Goal: Transaction & Acquisition: Purchase product/service

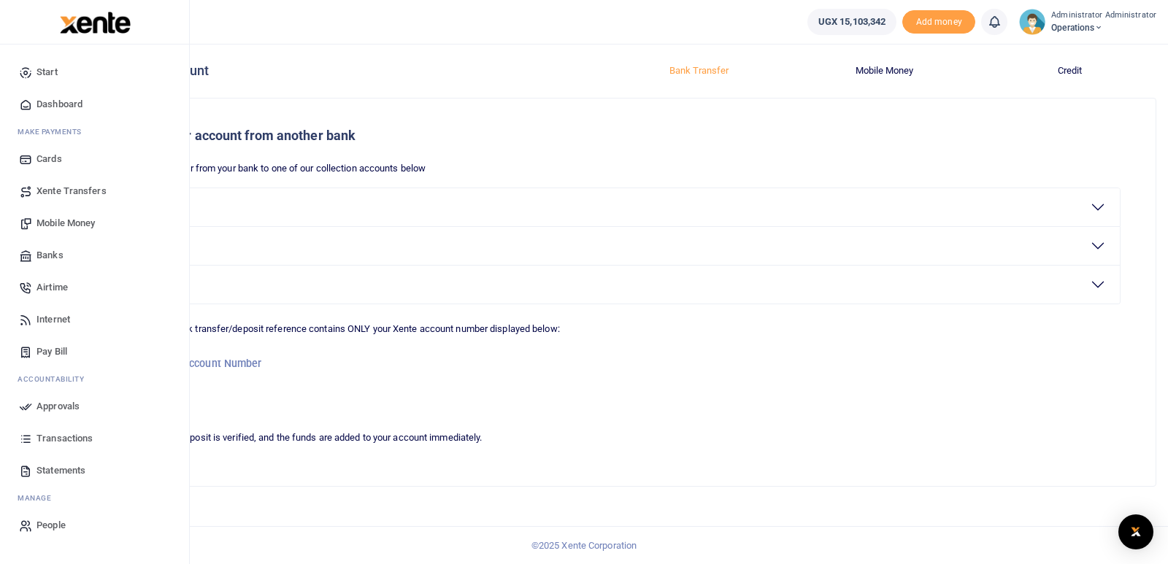
click at [64, 223] on span "Mobile Money" at bounding box center [66, 223] width 58 height 15
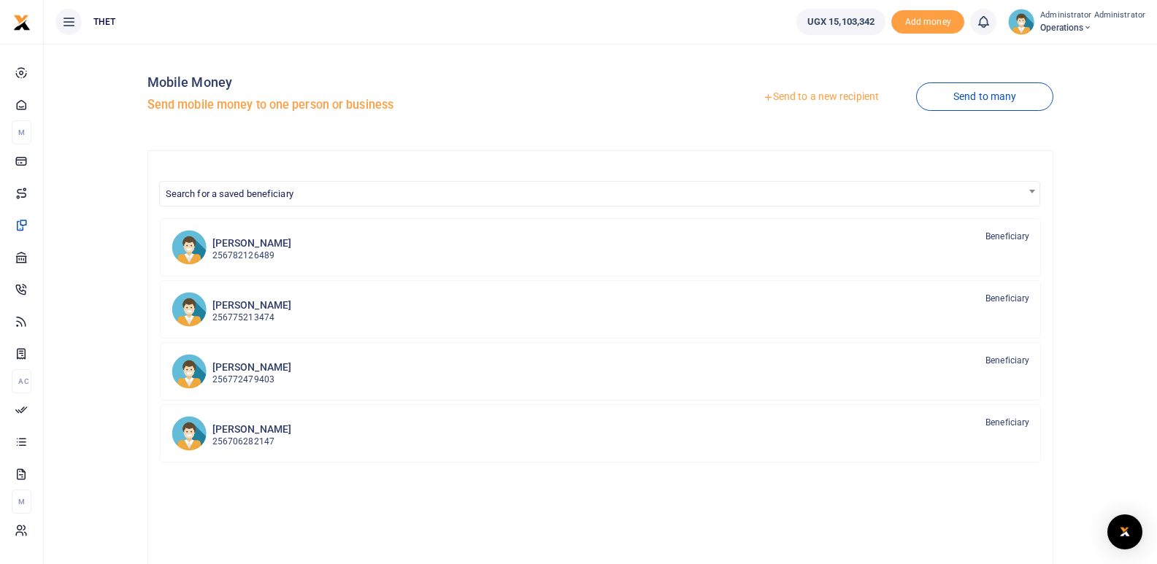
click at [485, 505] on div "Vincent Kalungi kawooya 256782126489 Beneficiary Sheila Aryatuha 256775213474" at bounding box center [601, 440] width 882 height 445
click at [829, 92] on link "Send to a new recipient" at bounding box center [821, 97] width 191 height 26
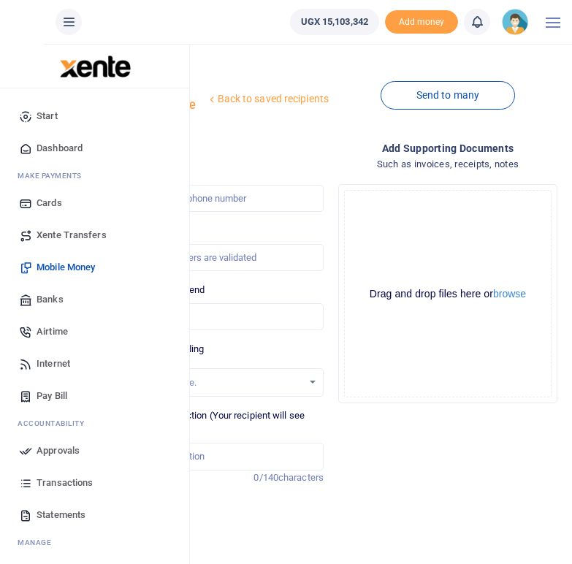
click at [3, 170] on div "Start Dashboard M ake Payments Cards Xente Transfers Mobile Money Banks Airtime…" at bounding box center [94, 342] width 189 height 509
